Goal: Task Accomplishment & Management: Manage account settings

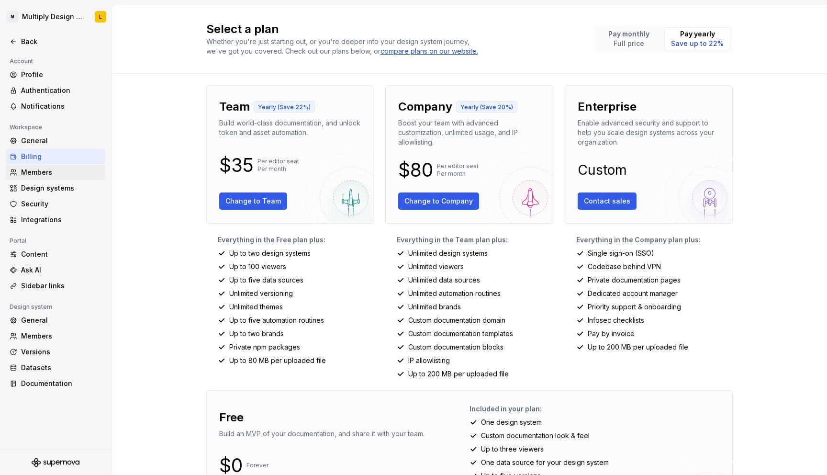
click at [34, 174] on div "Members" at bounding box center [61, 173] width 80 height 10
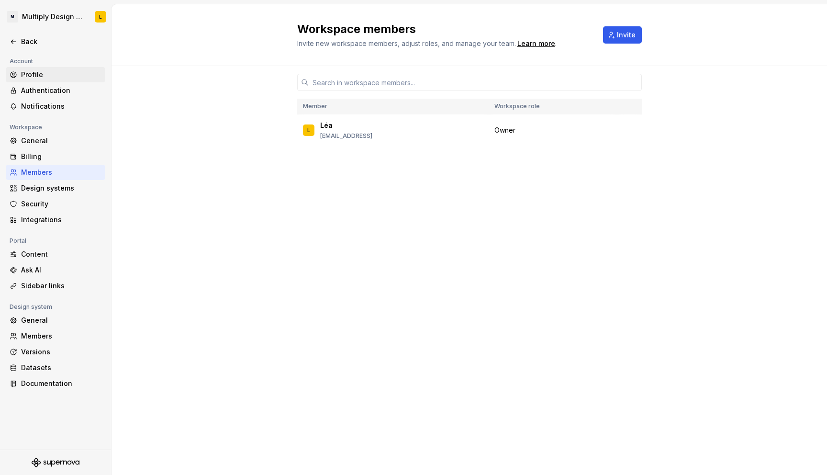
click at [27, 75] on div "Profile" at bounding box center [61, 75] width 80 height 10
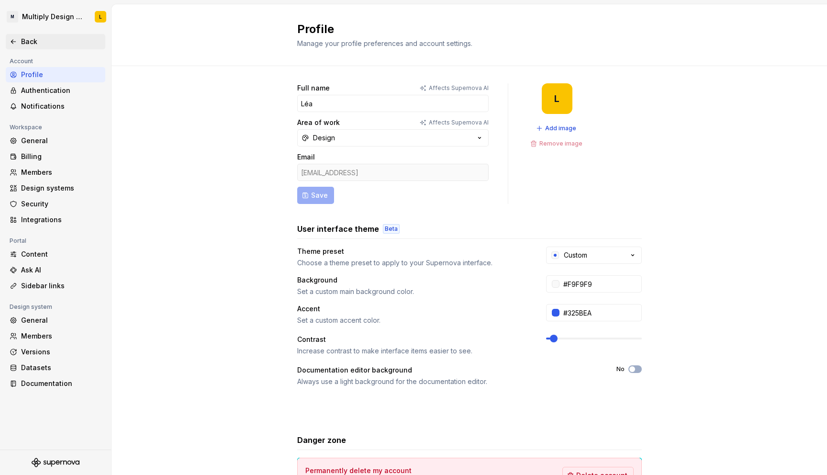
click at [27, 46] on div "Back" at bounding box center [61, 42] width 80 height 10
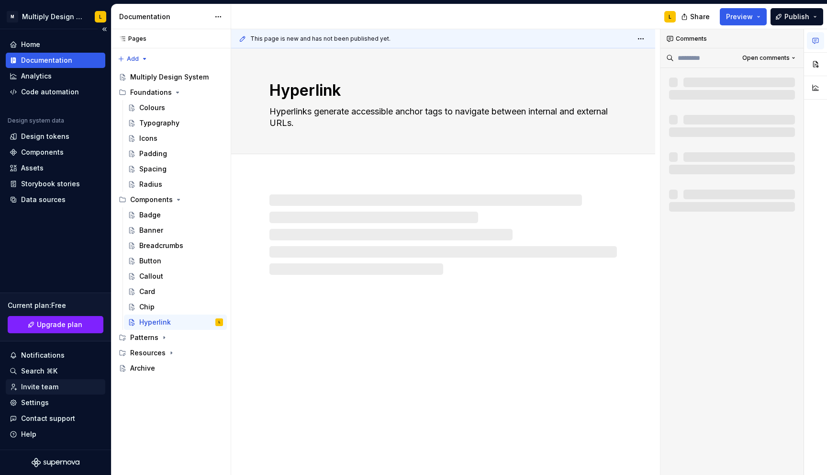
type textarea "*"
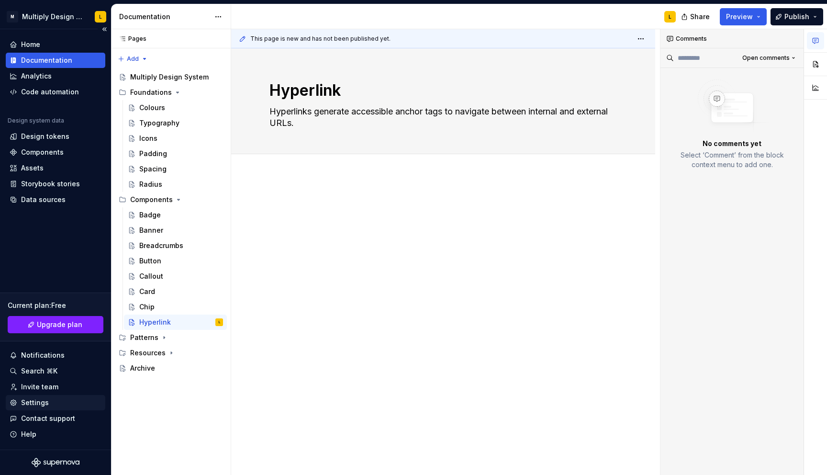
click at [34, 403] on div "Settings" at bounding box center [35, 403] width 28 height 10
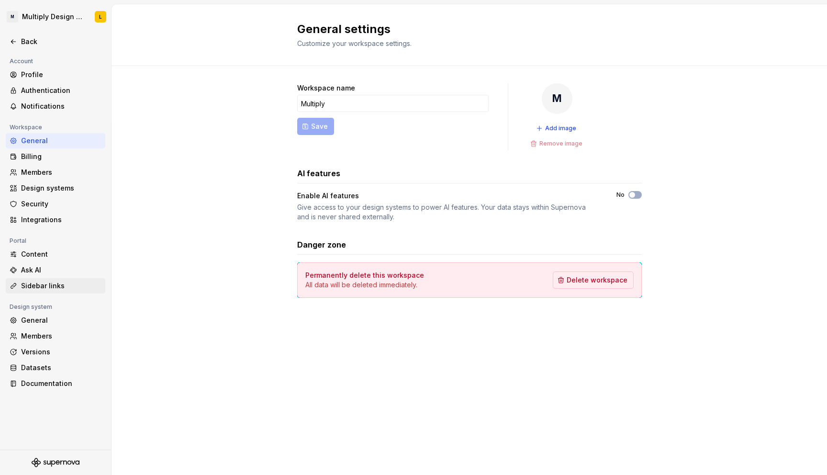
click at [45, 284] on div "Sidebar links" at bounding box center [61, 286] width 80 height 10
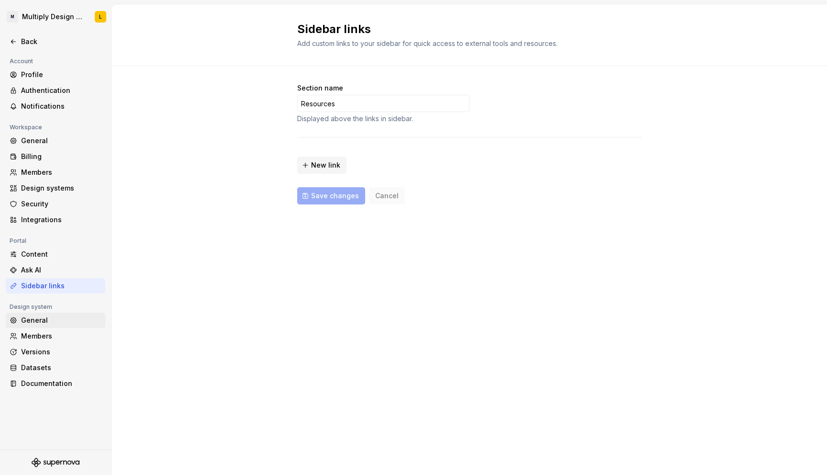
click at [45, 318] on div "General" at bounding box center [61, 320] width 80 height 10
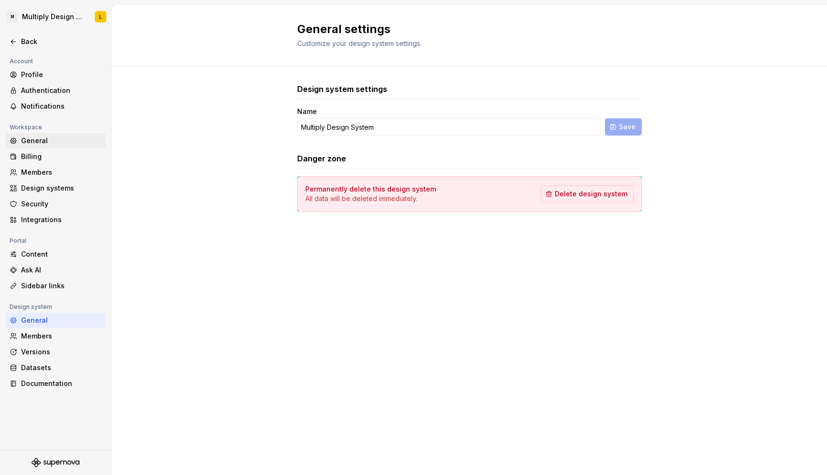
click at [26, 142] on div "General" at bounding box center [61, 141] width 80 height 10
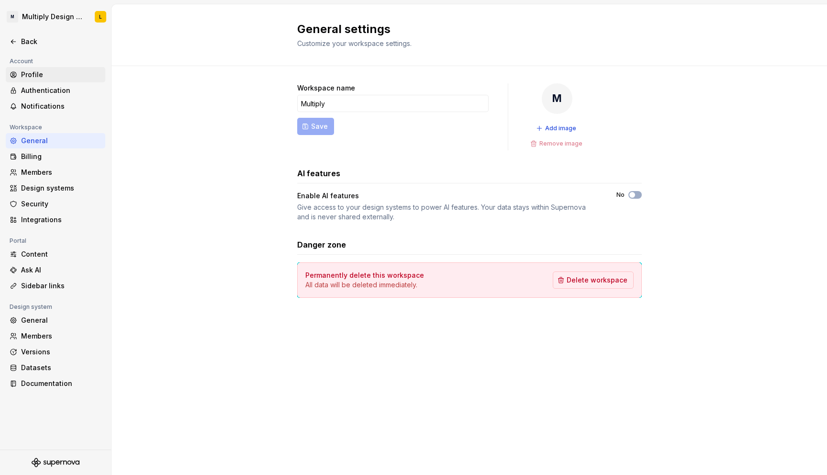
click at [41, 75] on div "Profile" at bounding box center [61, 75] width 80 height 10
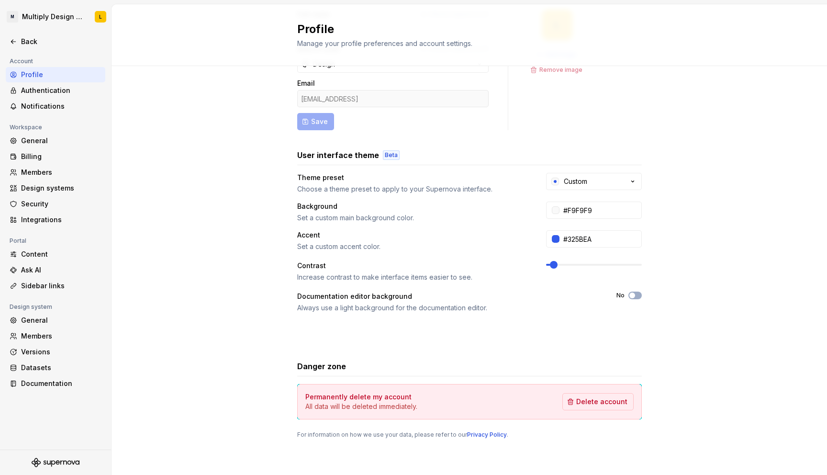
scroll to position [73, 0]
click at [632, 300] on button "No" at bounding box center [635, 297] width 13 height 8
click at [567, 182] on div "Custom" at bounding box center [575, 183] width 23 height 10
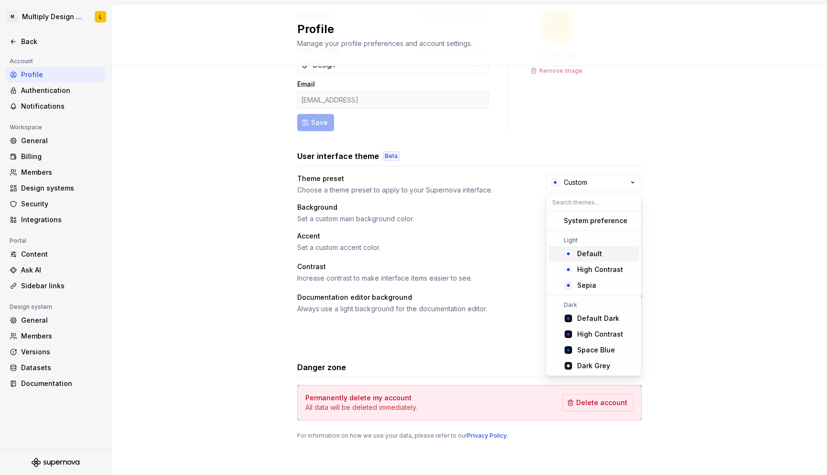
click at [590, 254] on div "Default" at bounding box center [589, 254] width 25 height 10
type input "#FBFCFE"
type input "#104FC6"
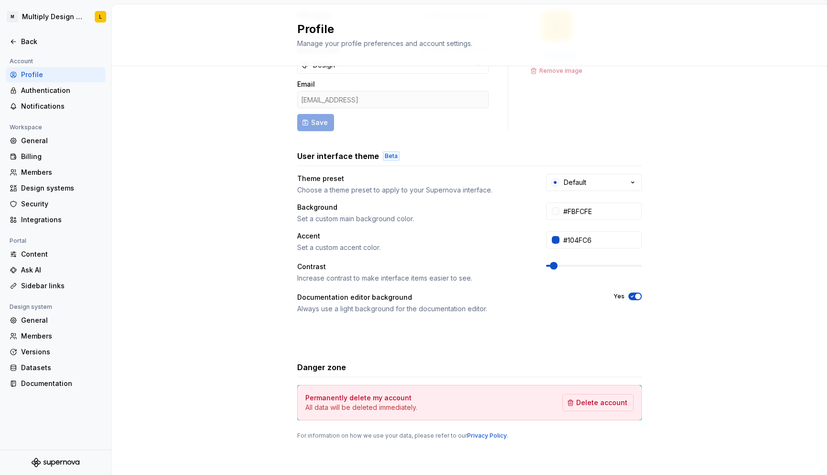
scroll to position [74, 0]
click at [24, 43] on div "Back" at bounding box center [61, 42] width 80 height 10
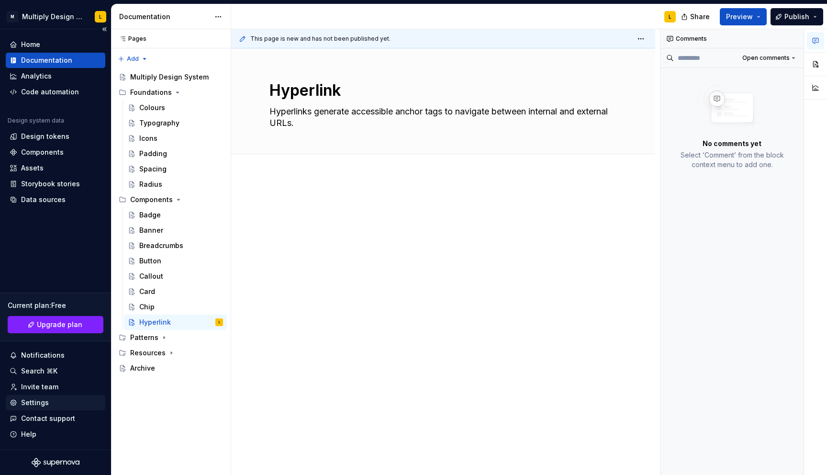
click at [36, 401] on div "Settings" at bounding box center [35, 403] width 28 height 10
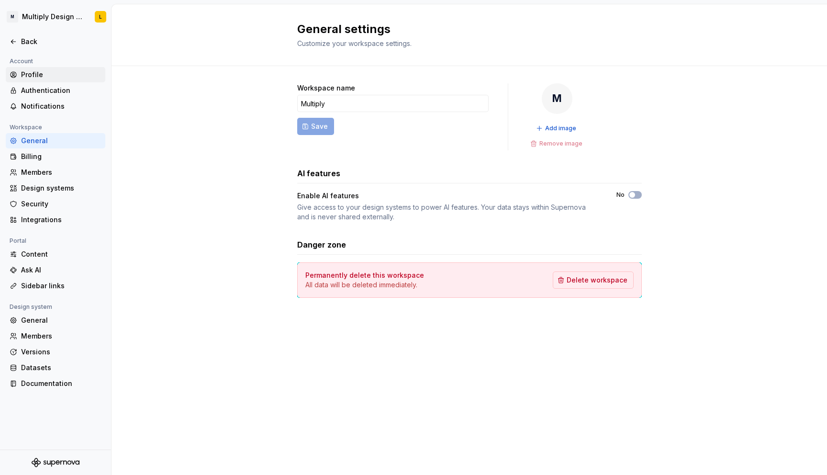
click at [41, 74] on div "Profile" at bounding box center [61, 75] width 80 height 10
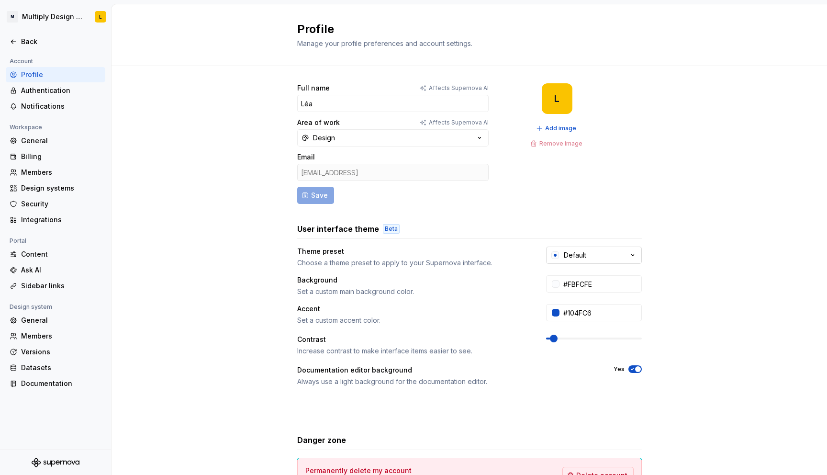
click at [580, 253] on div "Default" at bounding box center [575, 255] width 23 height 10
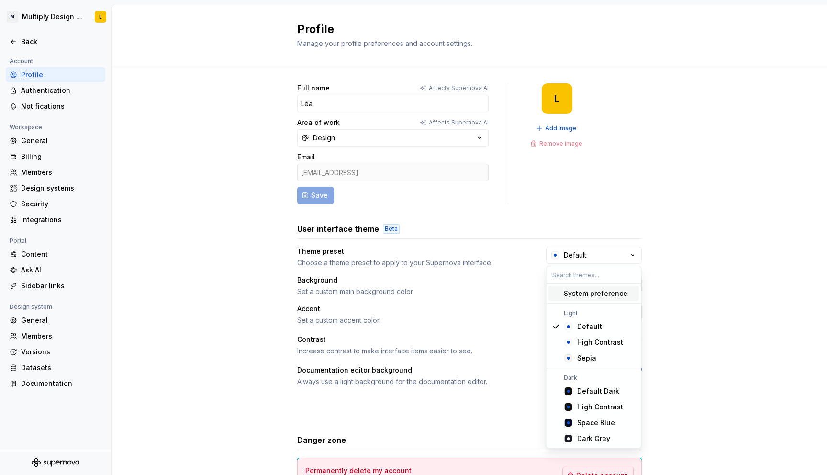
click at [589, 295] on div "System preference" at bounding box center [596, 294] width 64 height 10
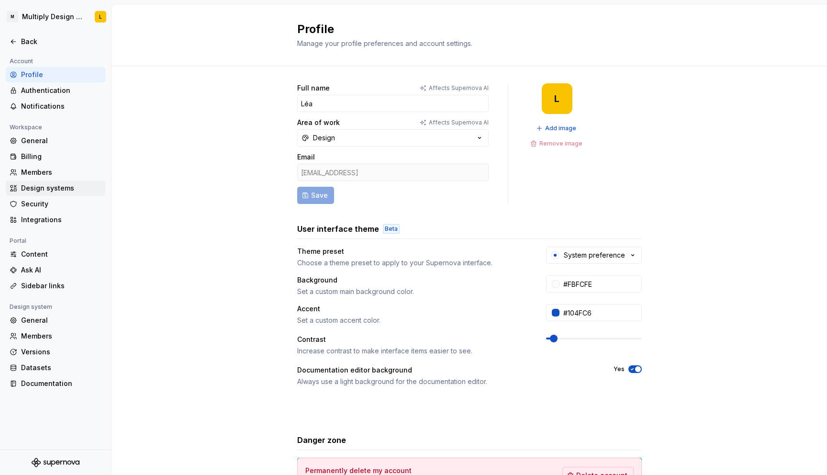
click at [39, 186] on div "Design systems" at bounding box center [61, 188] width 80 height 10
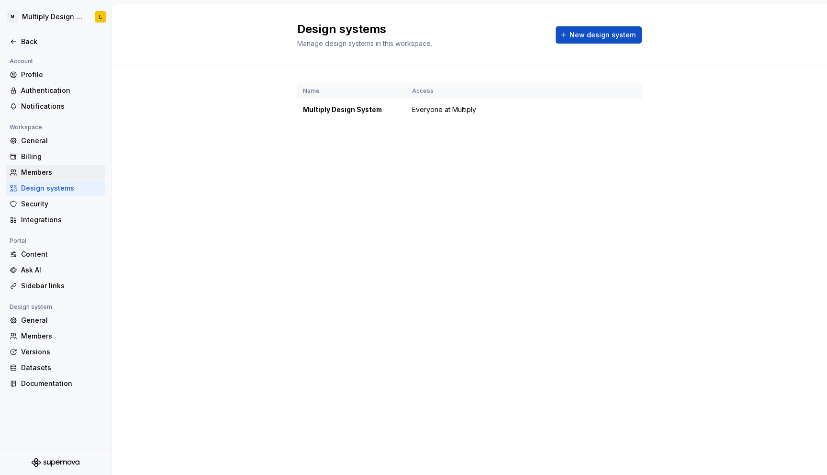
click at [33, 169] on div "Members" at bounding box center [61, 173] width 80 height 10
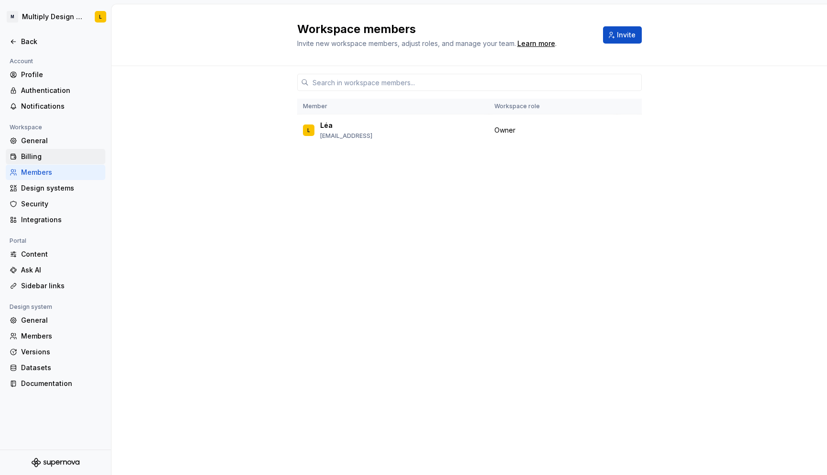
click at [33, 158] on div "Billing" at bounding box center [61, 157] width 80 height 10
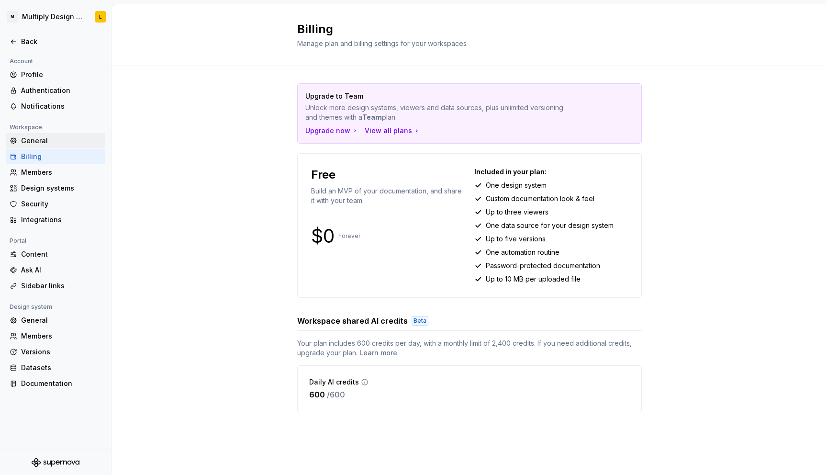
click at [32, 137] on div "General" at bounding box center [61, 141] width 80 height 10
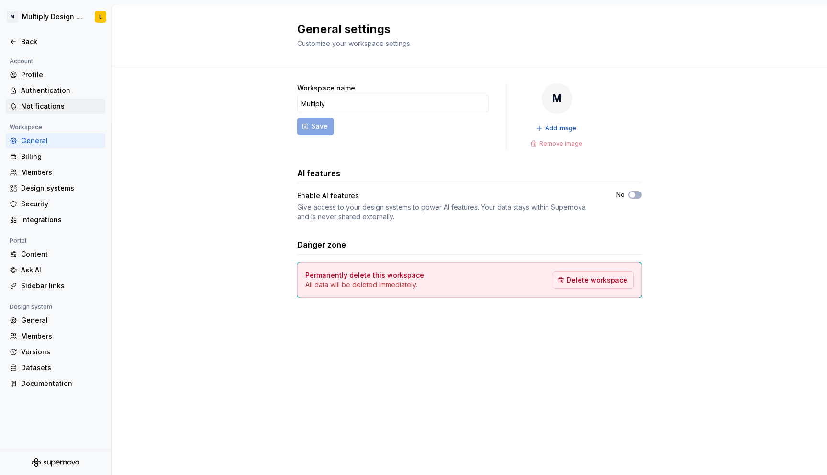
click at [26, 110] on div "Notifications" at bounding box center [61, 106] width 80 height 10
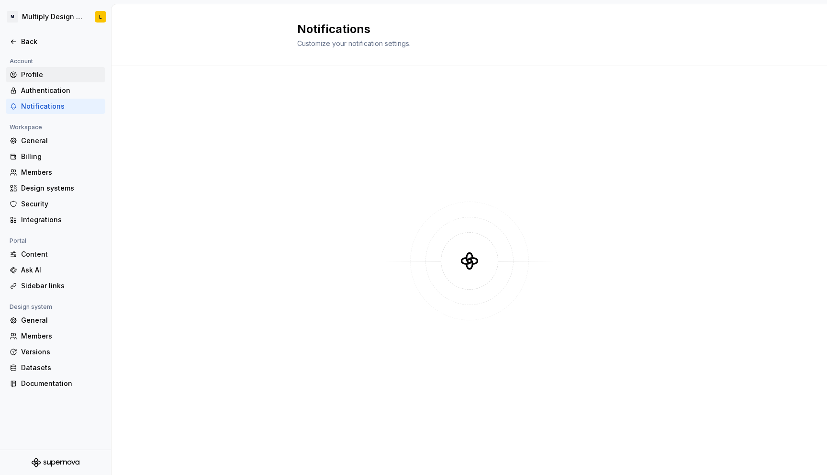
click at [30, 78] on div "Profile" at bounding box center [61, 75] width 80 height 10
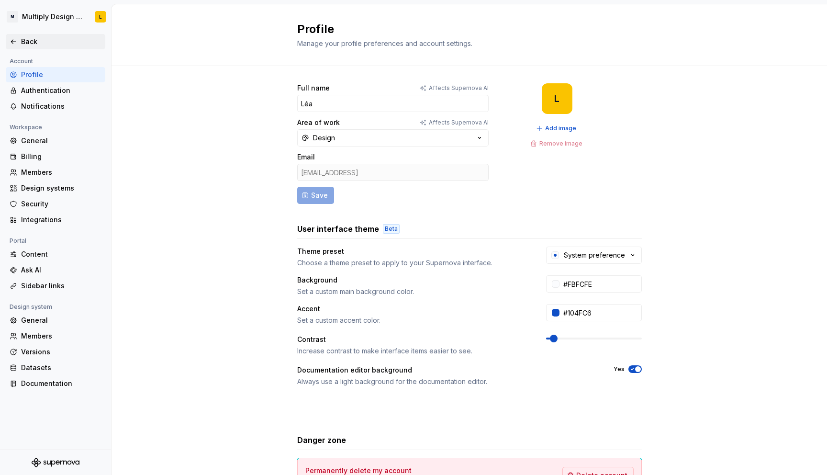
click at [30, 40] on div "Back" at bounding box center [61, 42] width 80 height 10
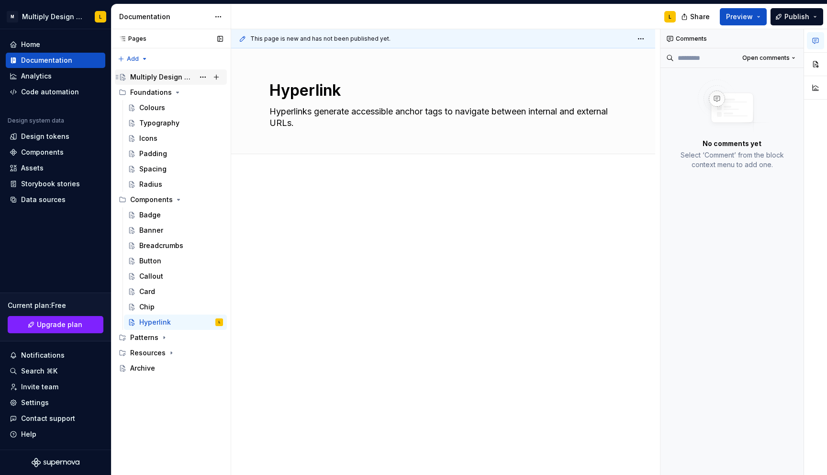
click at [157, 79] on div "Multiply Design System" at bounding box center [162, 77] width 64 height 10
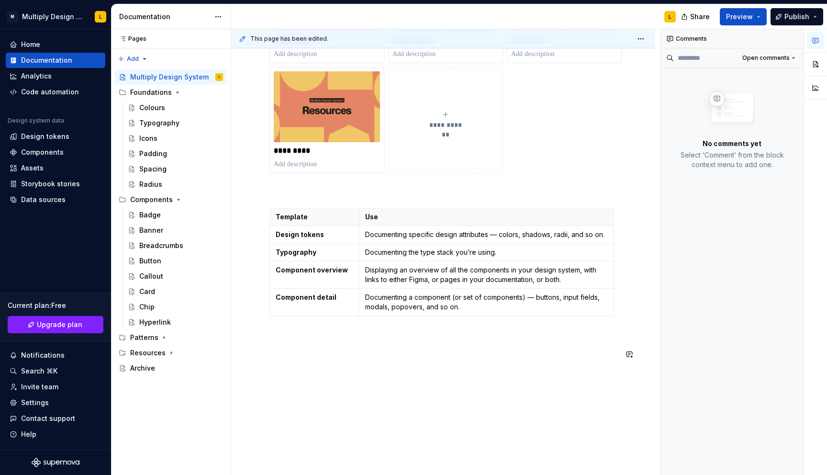
scroll to position [285, 0]
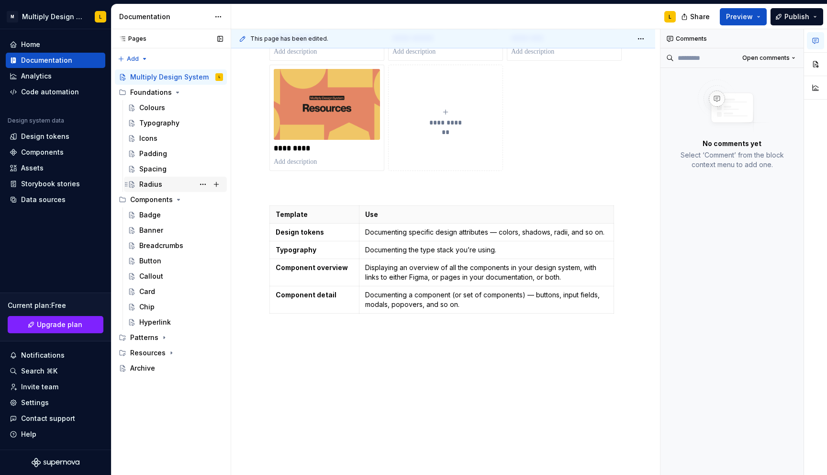
click at [156, 182] on div "Radius" at bounding box center [150, 185] width 23 height 10
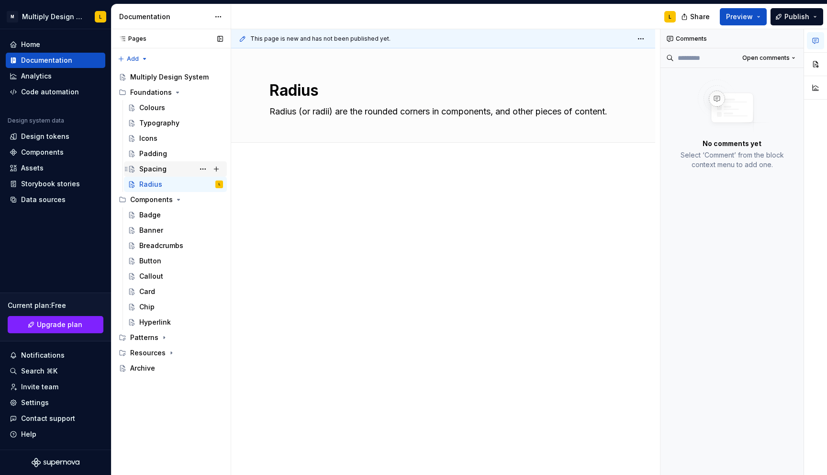
click at [157, 167] on div "Spacing" at bounding box center [152, 169] width 27 height 10
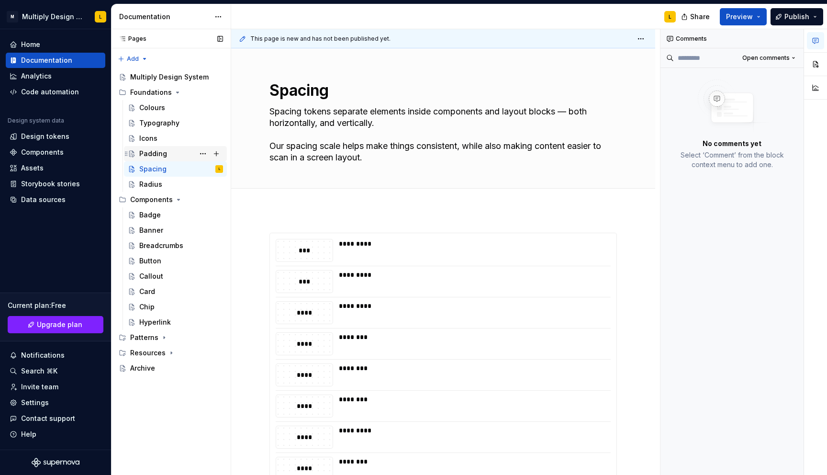
click at [168, 154] on div "Padding" at bounding box center [181, 153] width 84 height 13
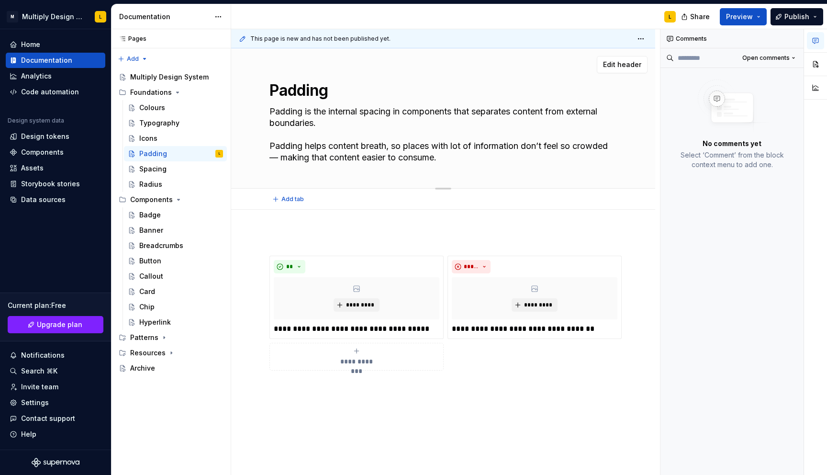
click at [388, 147] on textarea "Padding is the internal spacing in components that separates content from exter…" at bounding box center [442, 134] width 348 height 61
type textarea "*"
type textarea "Padding is the internal spacing in components that separates content from exter…"
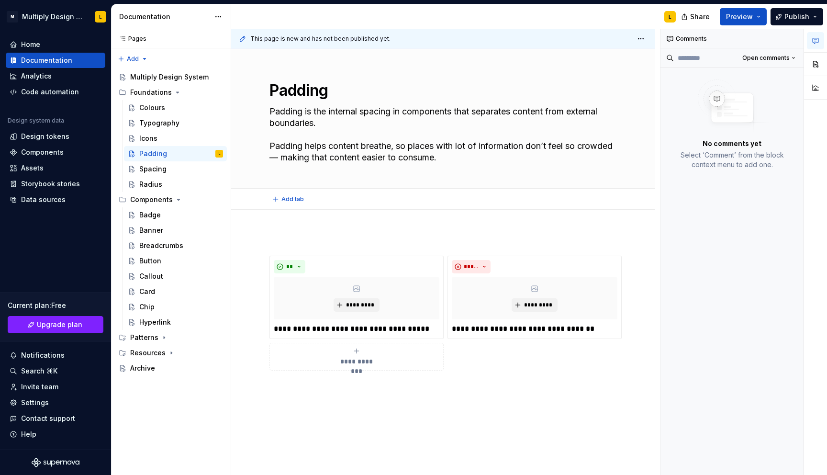
type textarea "*"
type textarea "Padding is the internal spacing in components that separates content from exter…"
click at [394, 231] on div "**********" at bounding box center [443, 367] width 424 height 315
click at [153, 169] on div "Spacing" at bounding box center [152, 169] width 27 height 10
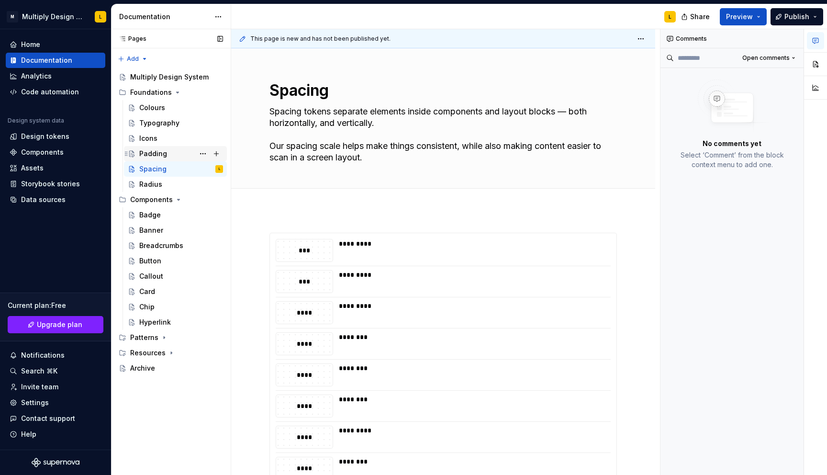
click at [151, 154] on div "Padding" at bounding box center [153, 154] width 28 height 10
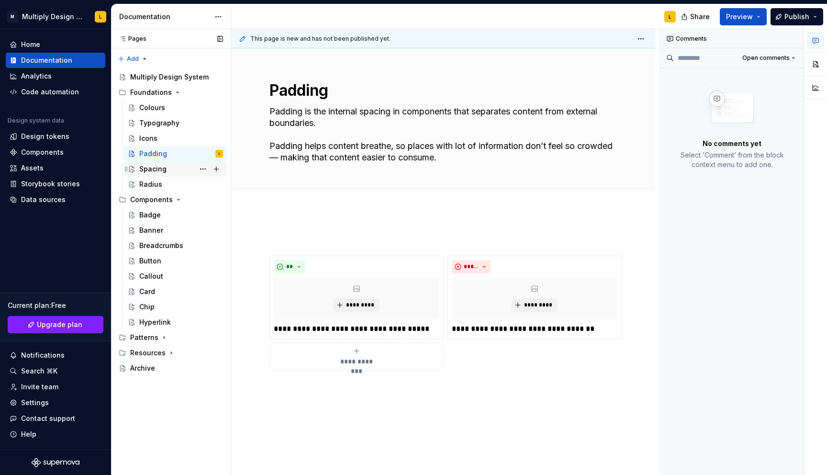
click at [152, 165] on div "Spacing" at bounding box center [152, 169] width 27 height 10
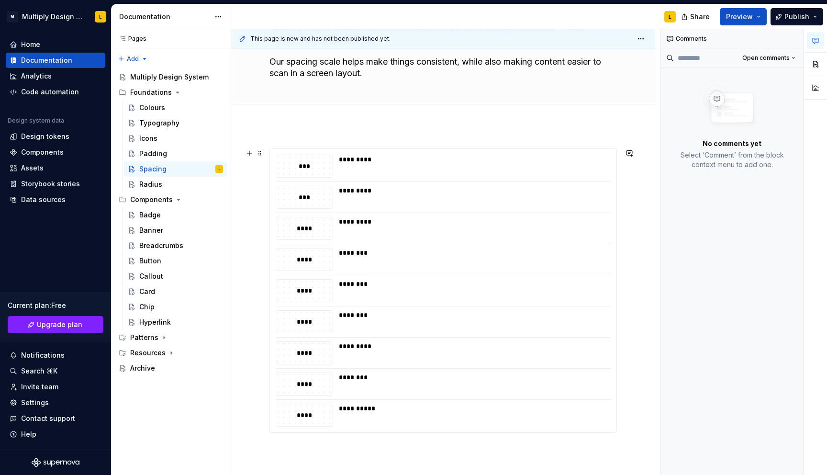
scroll to position [90, 0]
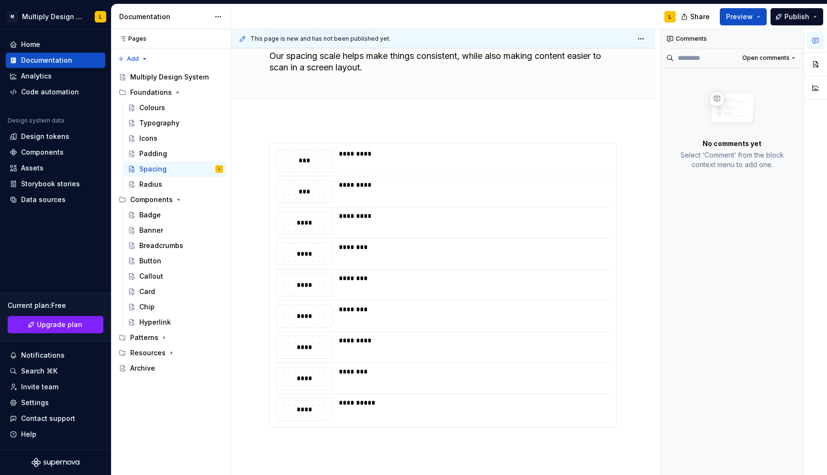
type textarea "*"
